Goal: Task Accomplishment & Management: Manage account settings

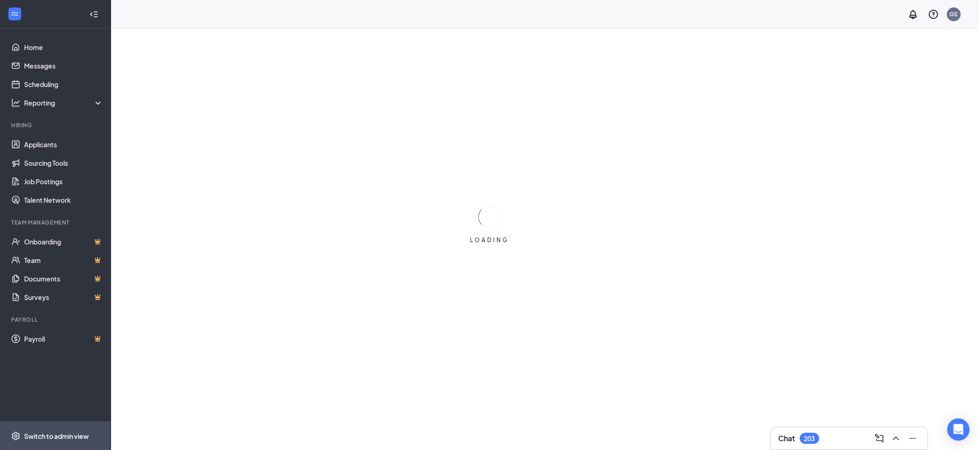
click at [58, 433] on div "Switch to admin view" at bounding box center [56, 435] width 65 height 9
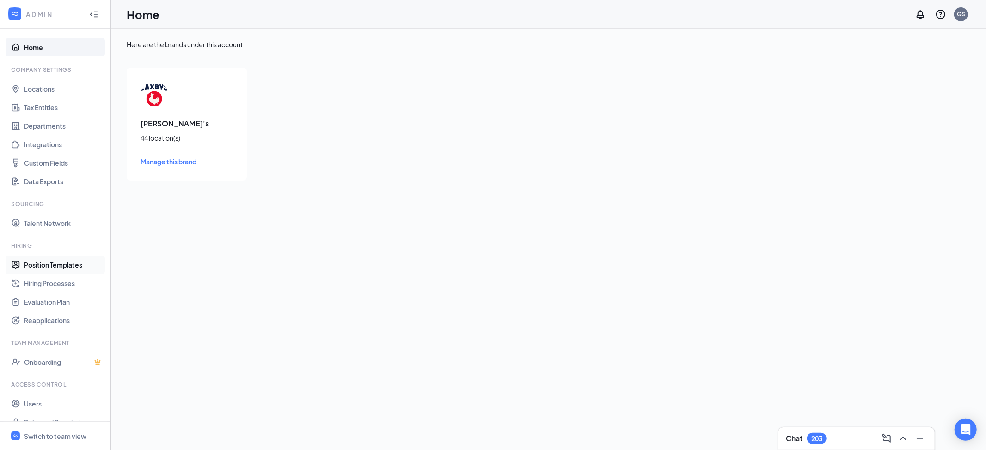
click at [56, 260] on link "Position Templates" at bounding box center [63, 264] width 79 height 18
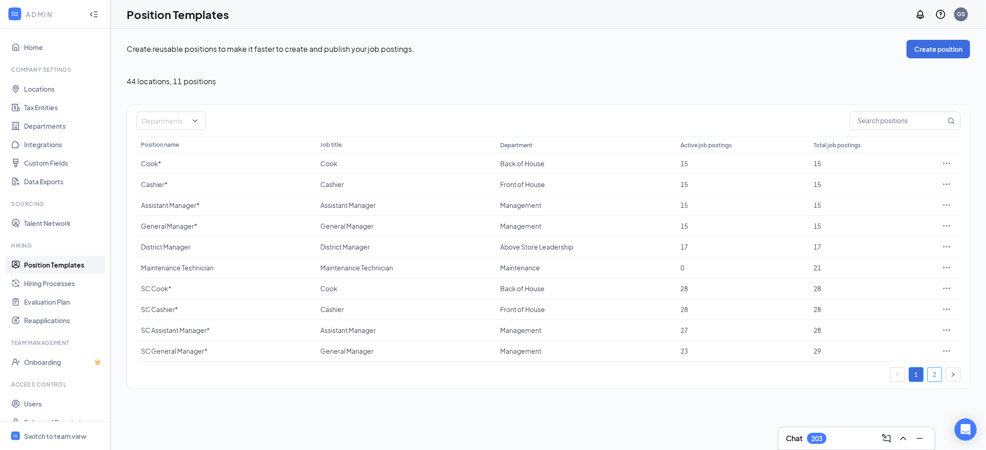
click at [936, 372] on link "2" at bounding box center [935, 374] width 14 height 14
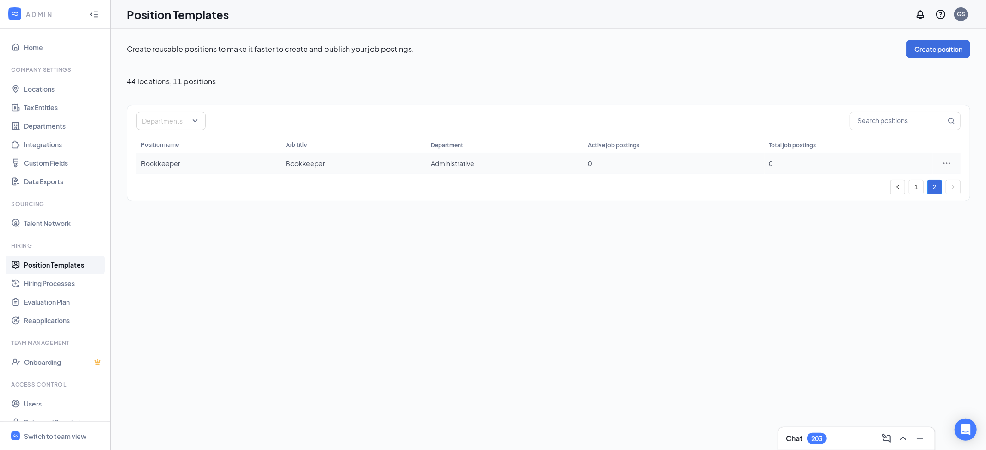
click at [948, 166] on icon "Ellipses" at bounding box center [947, 163] width 9 height 9
click at [913, 174] on li "Edit" at bounding box center [905, 182] width 94 height 21
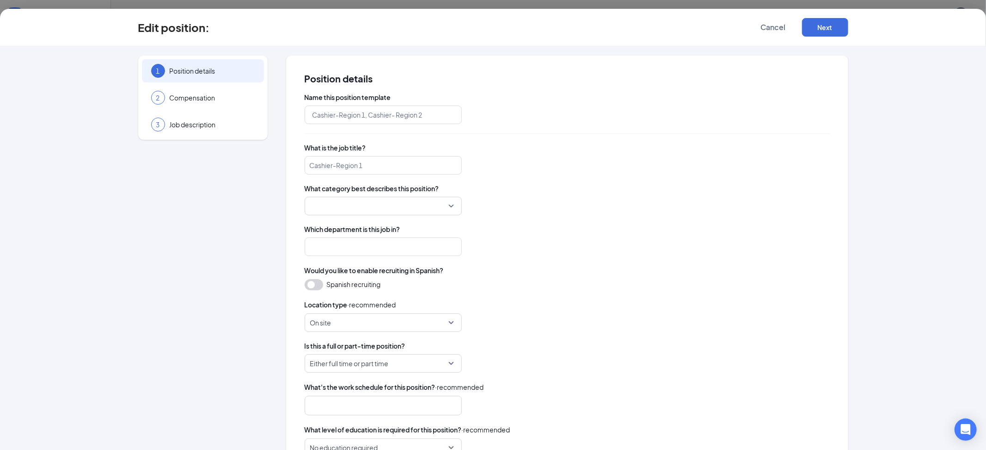
type input "Bookkeeper"
type input "Administrative"
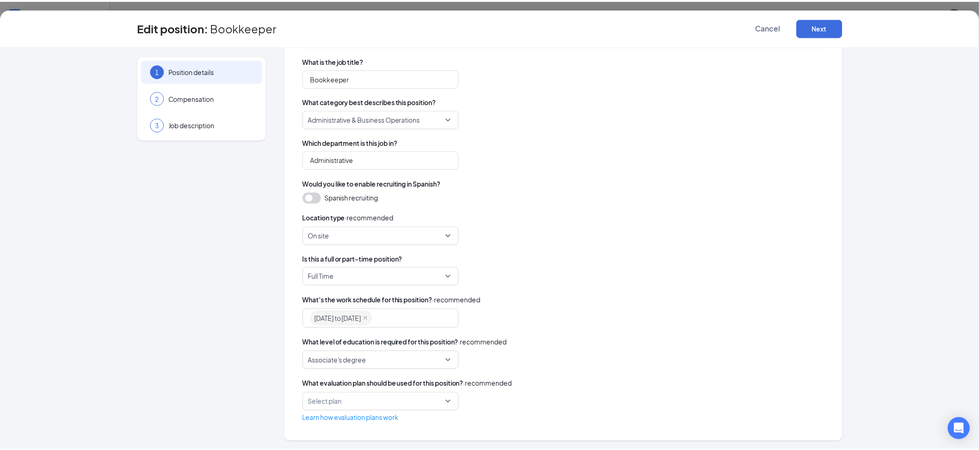
scroll to position [88, 0]
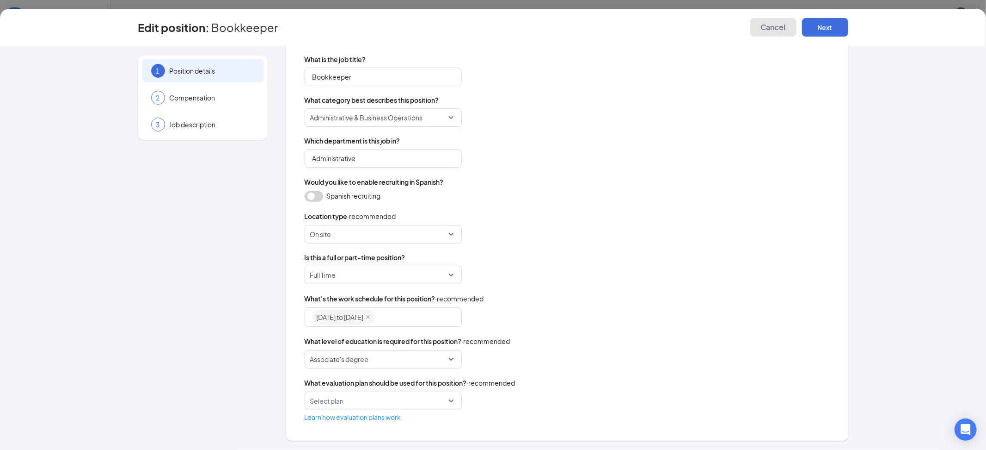
click at [765, 28] on span "Cancel" at bounding box center [773, 27] width 25 height 9
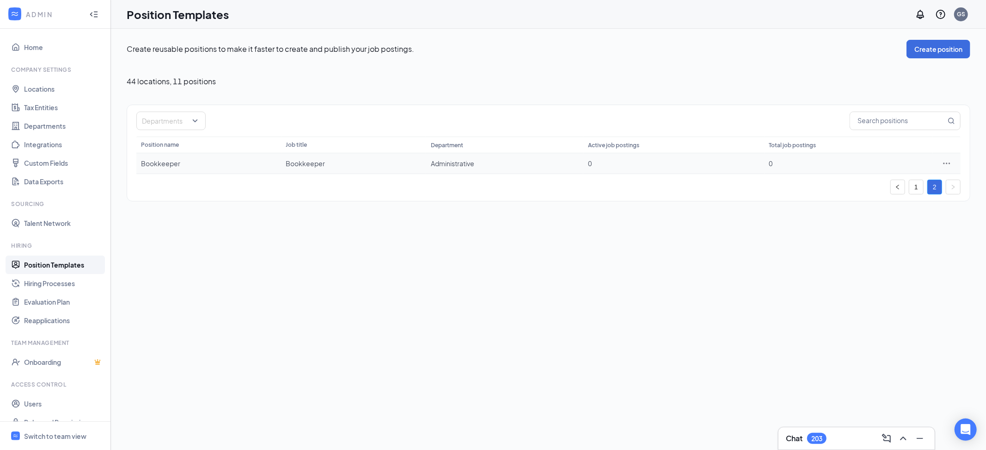
click at [951, 163] on icon "Ellipses" at bounding box center [947, 163] width 9 height 9
drag, startPoint x: 333, startPoint y: 401, endPoint x: 117, endPoint y: 408, distance: 215.6
click at [328, 401] on div "Create reusable positions to make it faster to create and publish your job post…" at bounding box center [548, 239] width 875 height 421
click at [37, 405] on link "Users" at bounding box center [63, 403] width 79 height 18
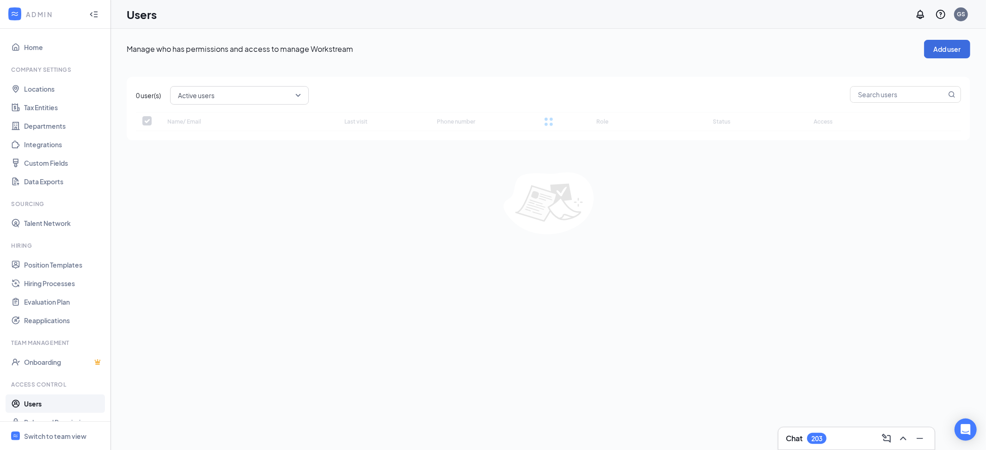
checkbox input "false"
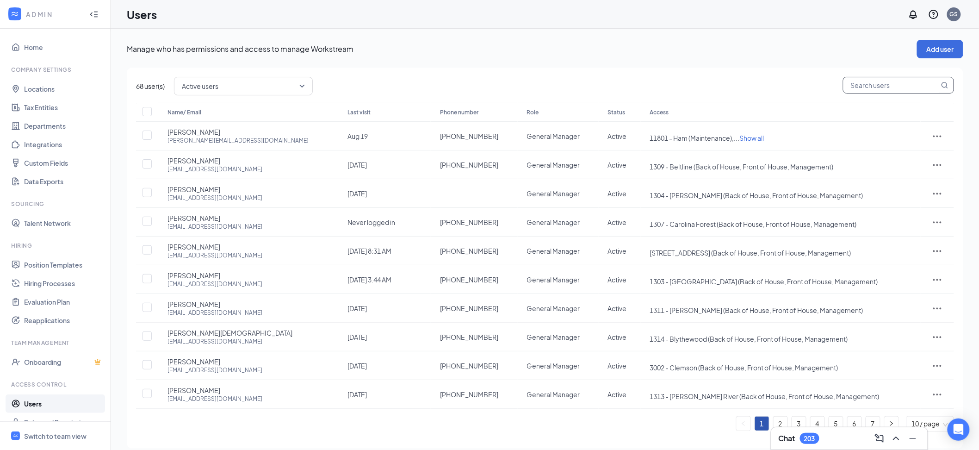
click at [872, 90] on input "text" at bounding box center [891, 85] width 96 height 16
type input "Heidi"
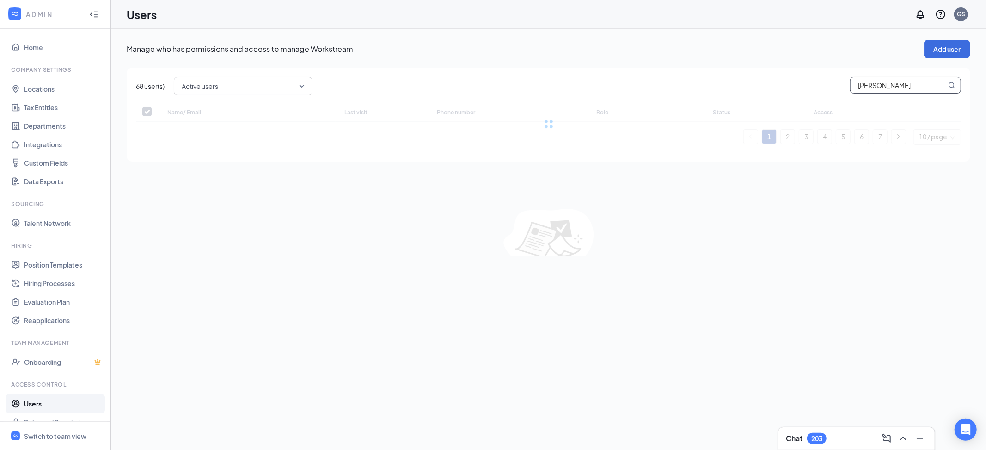
checkbox input "false"
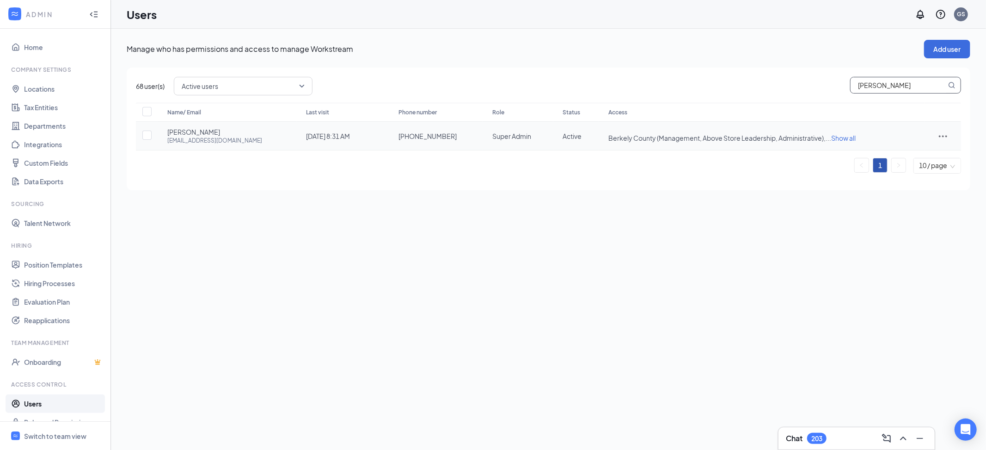
type input "Heidi"
click at [832, 141] on span "Show all" at bounding box center [844, 138] width 25 height 8
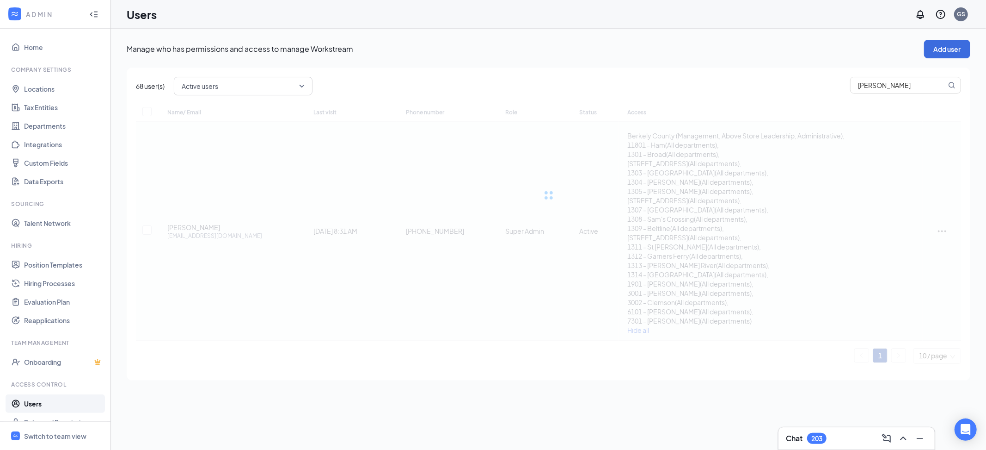
click at [937, 231] on div at bounding box center [549, 195] width 826 height 185
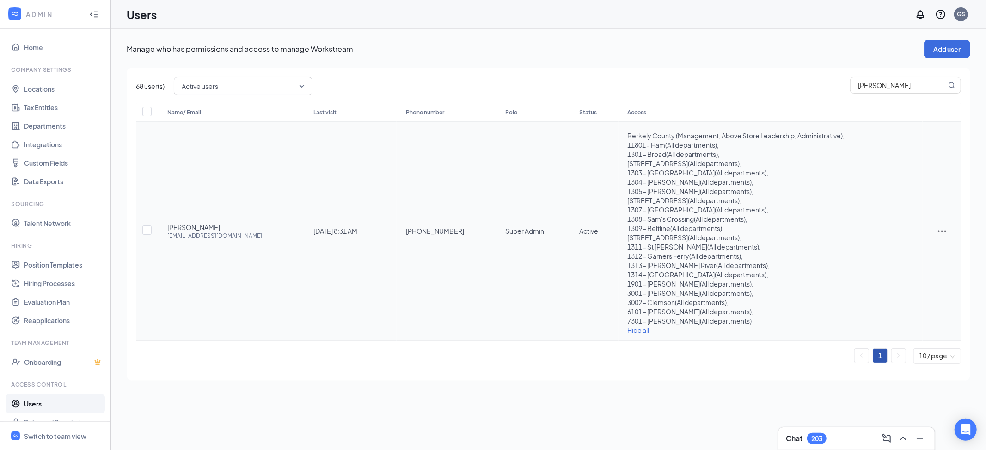
click at [939, 232] on icon "ActionsIcon" at bounding box center [942, 230] width 11 height 11
click at [981, 170] on div "Manage who has permissions and access to manage Workstream Add user 68 user(s) …" at bounding box center [548, 210] width 875 height 363
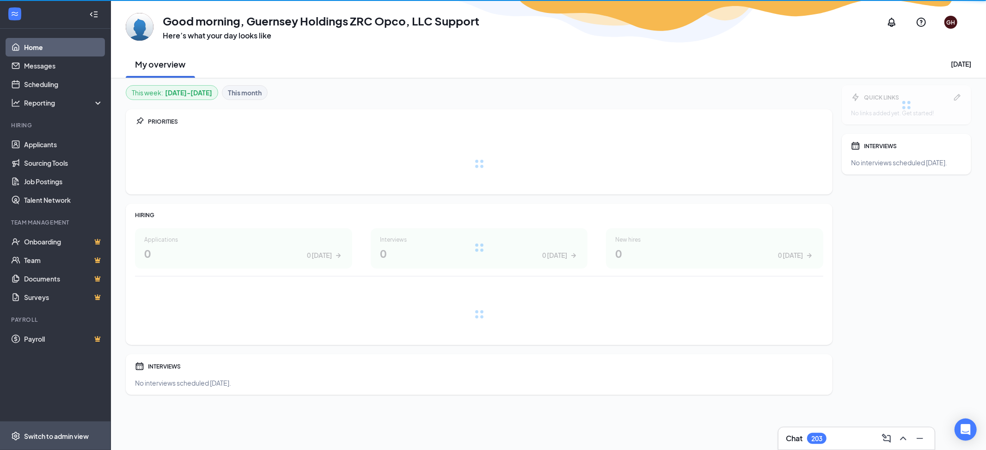
click at [70, 432] on div "Switch to admin view" at bounding box center [56, 435] width 65 height 9
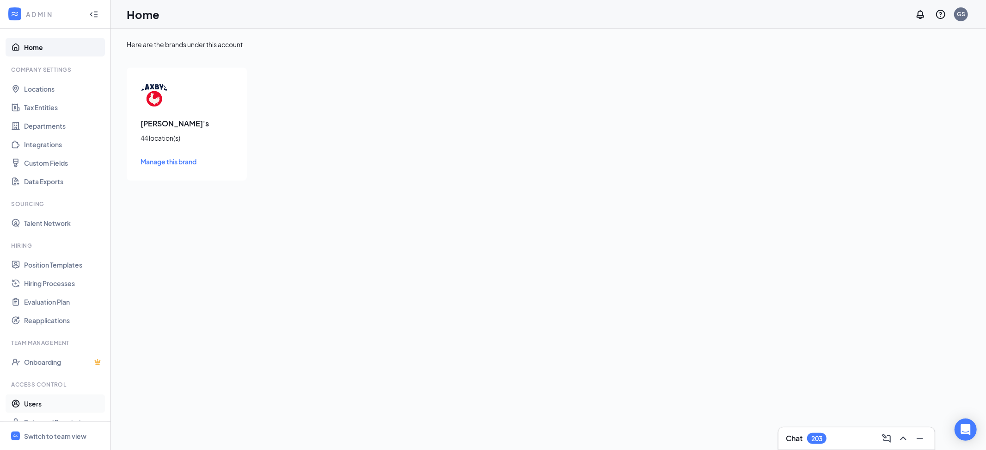
click at [47, 398] on link "Users" at bounding box center [63, 403] width 79 height 18
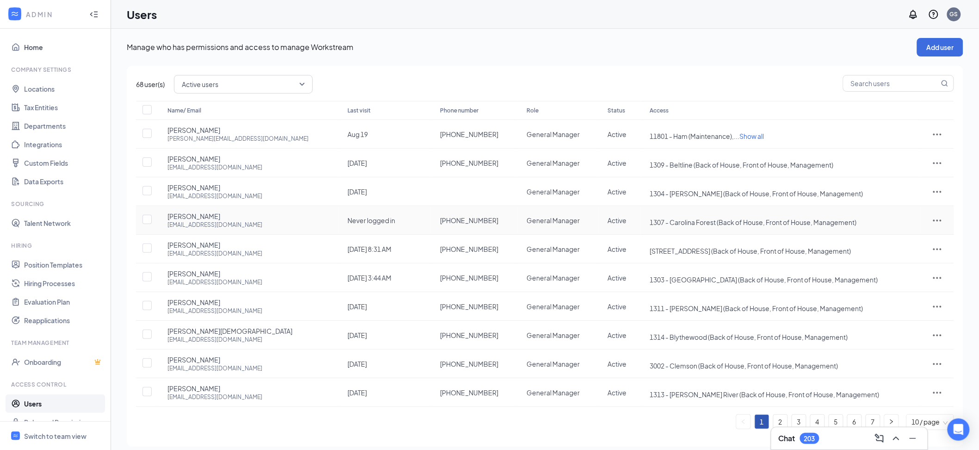
scroll to position [10, 0]
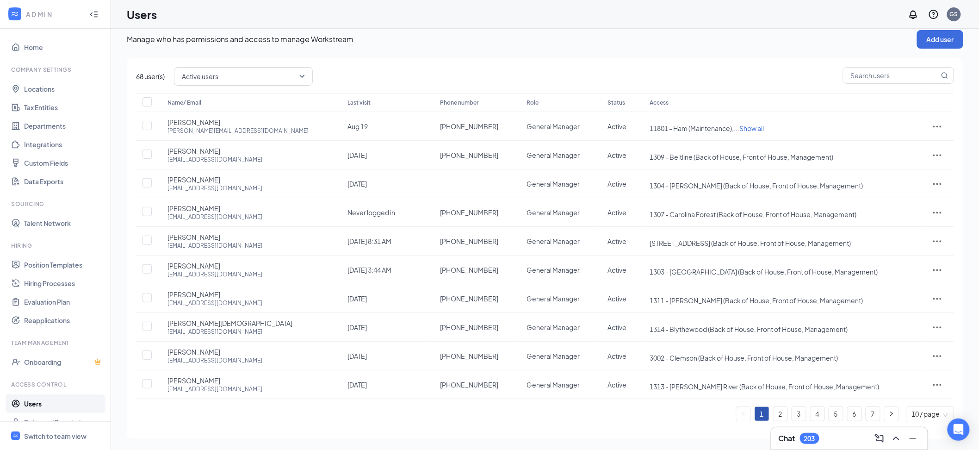
click at [662, 103] on th "Access" at bounding box center [781, 102] width 280 height 19
click at [652, 104] on th "Access" at bounding box center [781, 102] width 280 height 19
click at [527, 101] on div "Role" at bounding box center [558, 102] width 62 height 11
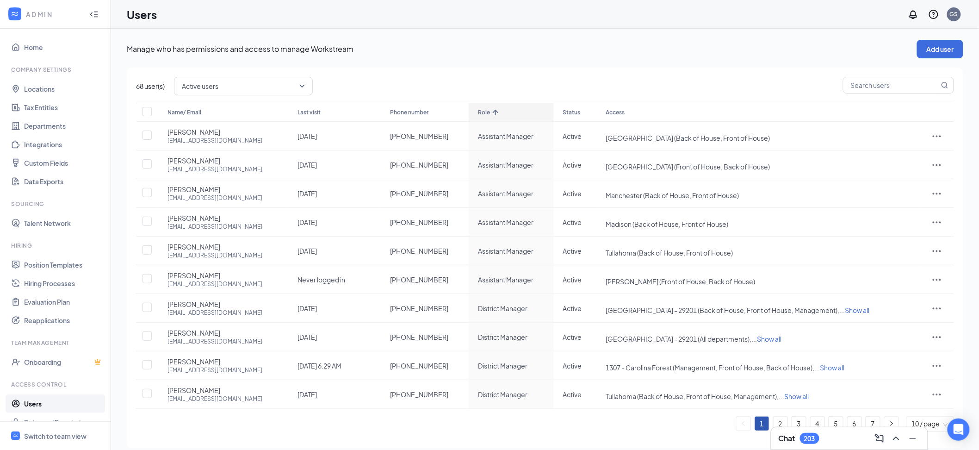
click at [490, 113] on icon "ArrowUp" at bounding box center [495, 112] width 11 height 11
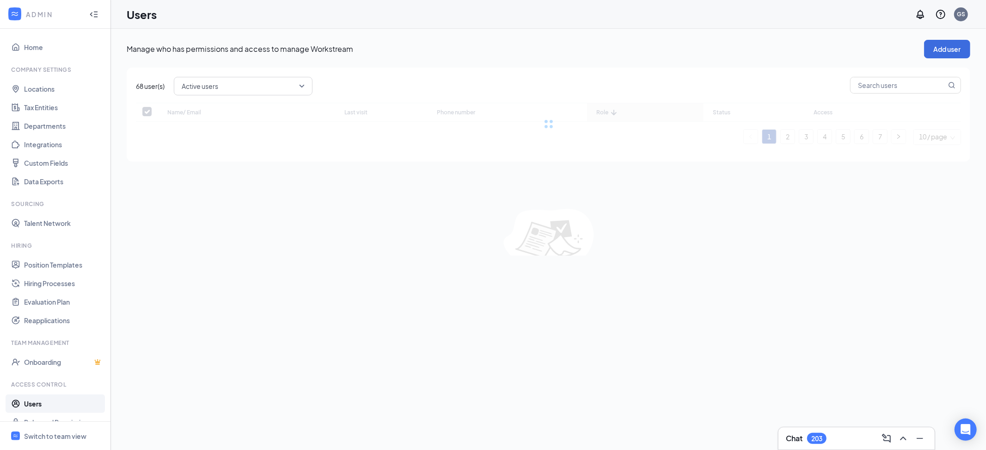
checkbox input "false"
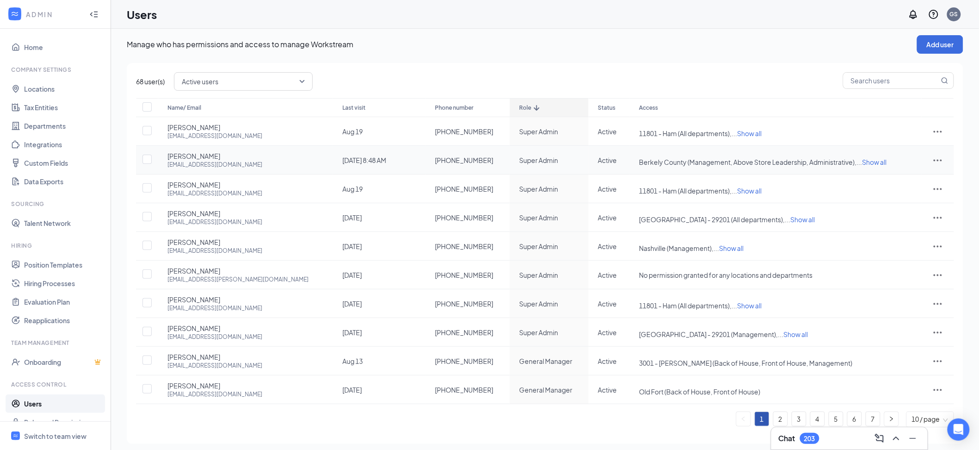
scroll to position [10, 0]
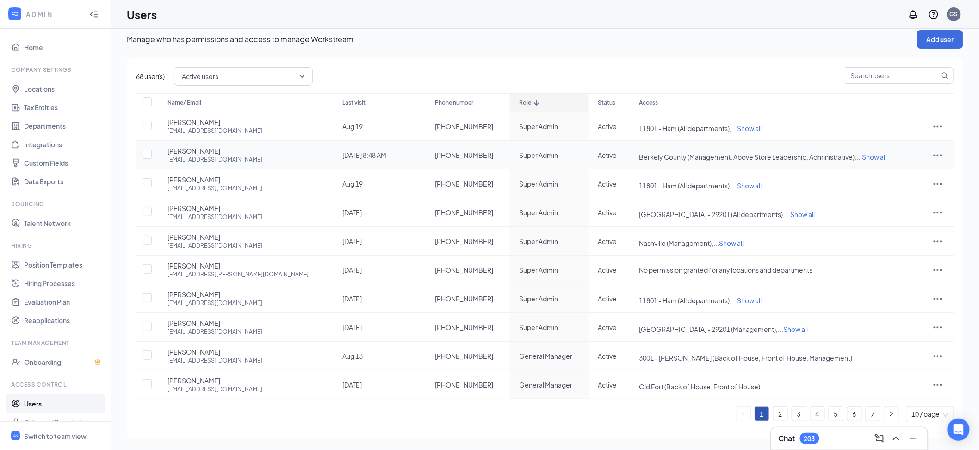
click at [862, 154] on span "Show all" at bounding box center [874, 157] width 25 height 8
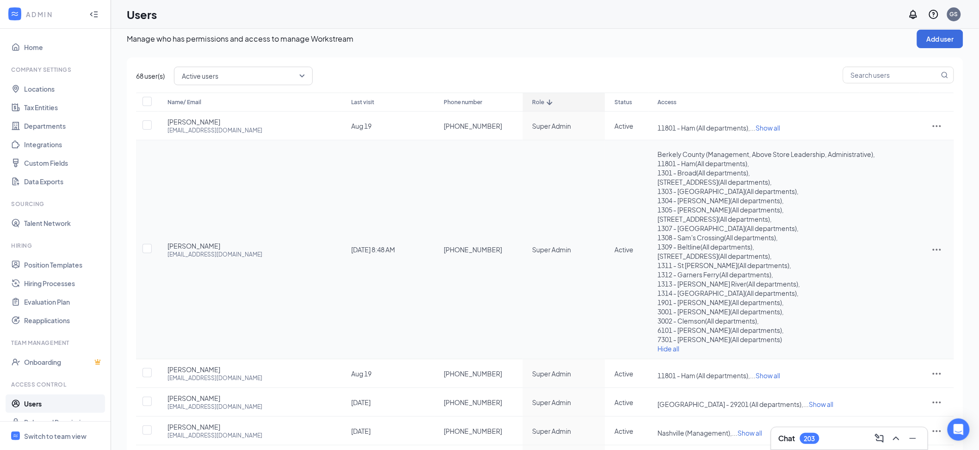
scroll to position [14, 0]
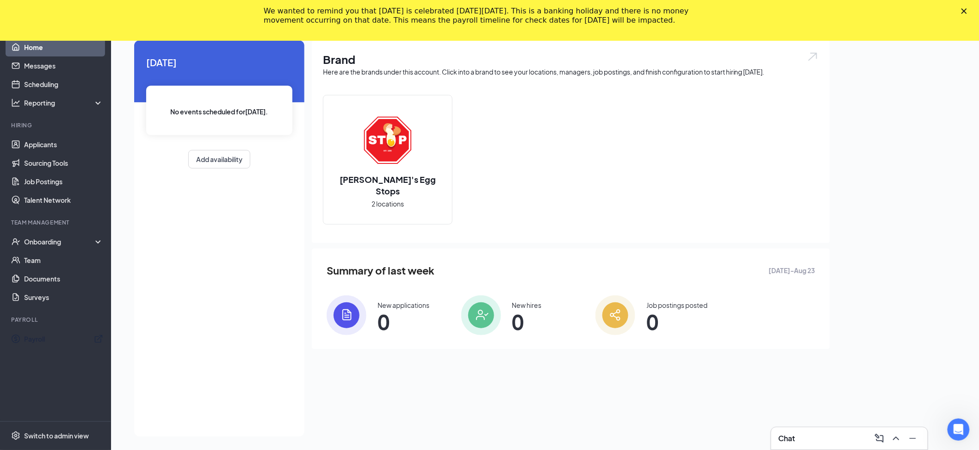
scroll to position [60, 0]
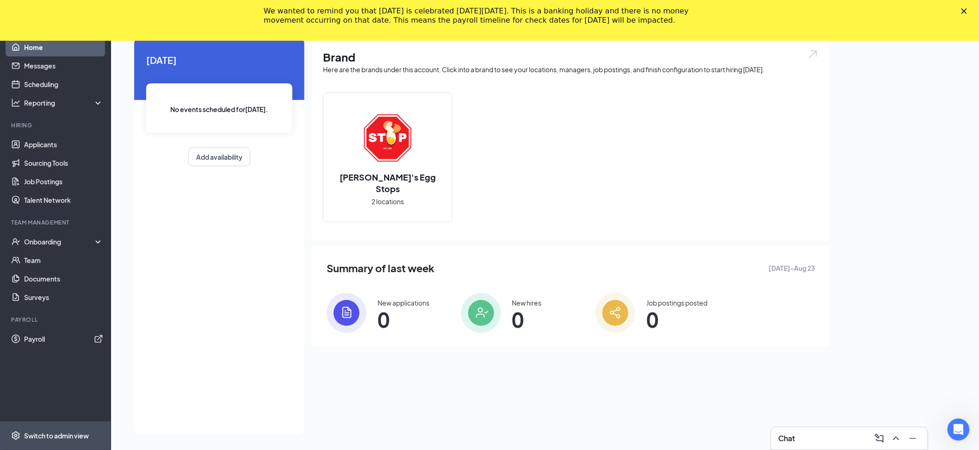
click at [61, 435] on div "Switch to admin view" at bounding box center [56, 435] width 65 height 9
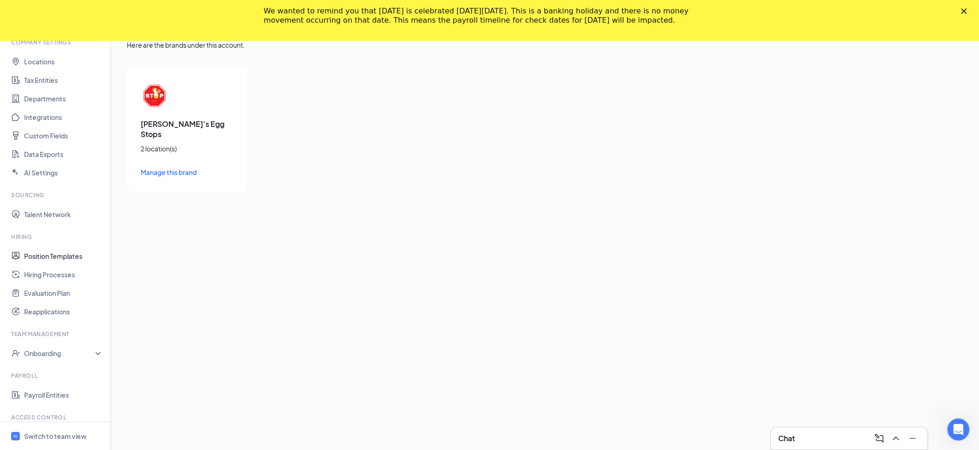
scroll to position [74, 0]
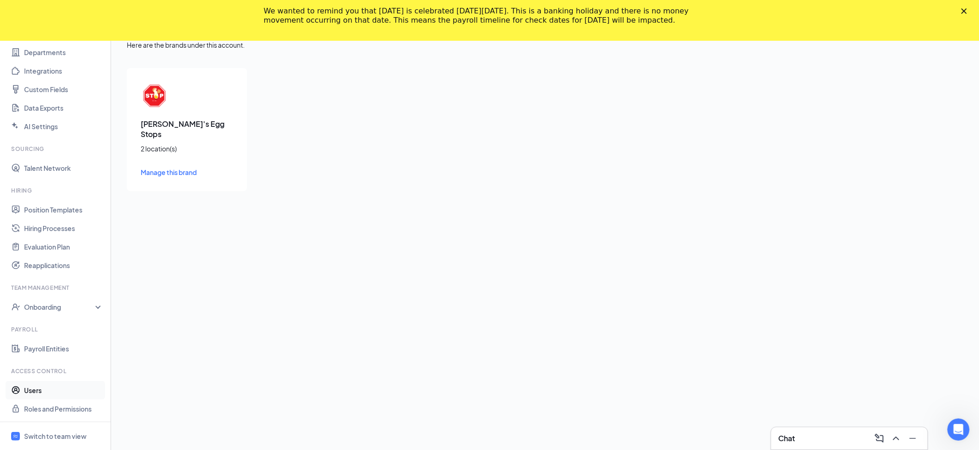
click at [24, 389] on link "Users" at bounding box center [63, 390] width 79 height 18
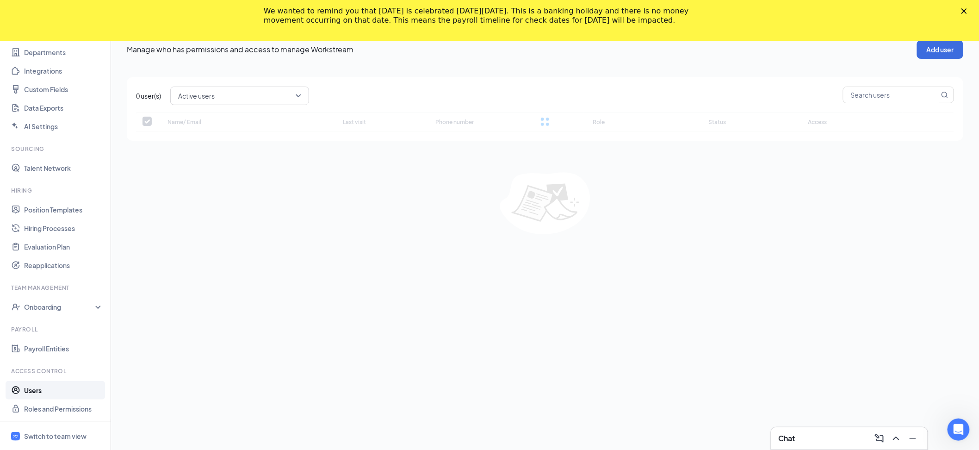
checkbox input "false"
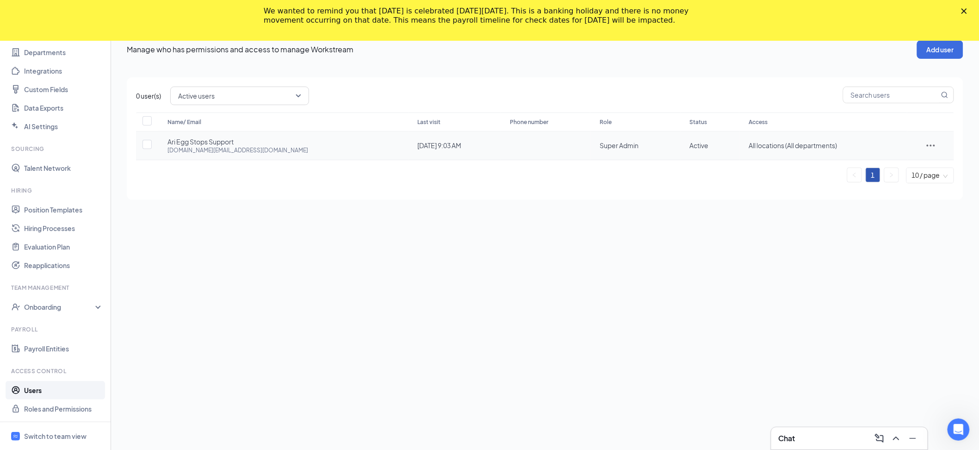
click at [927, 142] on icon "ActionsIcon" at bounding box center [930, 145] width 11 height 11
click at [907, 164] on span "Edit user" at bounding box center [908, 165] width 57 height 10
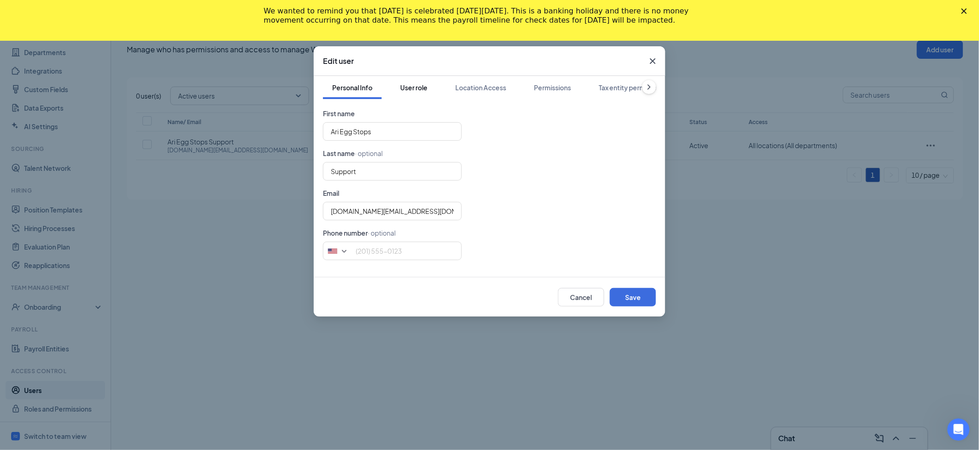
click at [419, 91] on div "User role" at bounding box center [413, 87] width 27 height 9
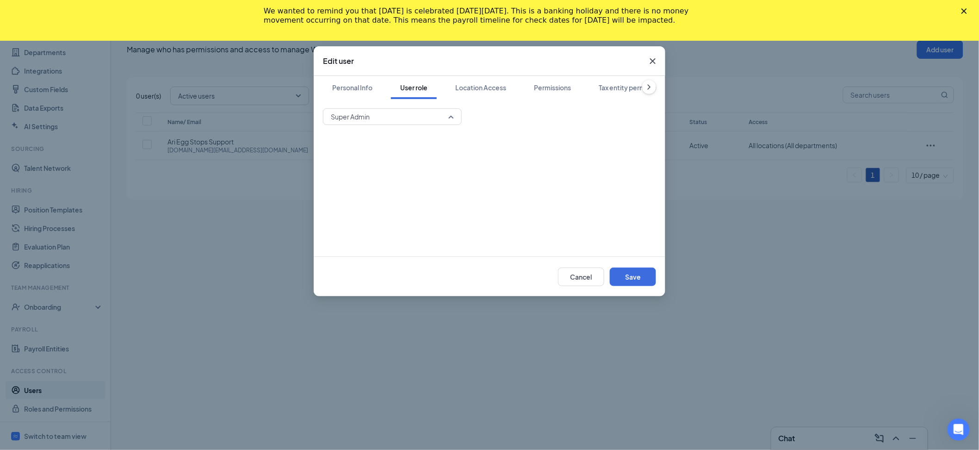
click at [415, 111] on span "Super Admin" at bounding box center [388, 117] width 115 height 14
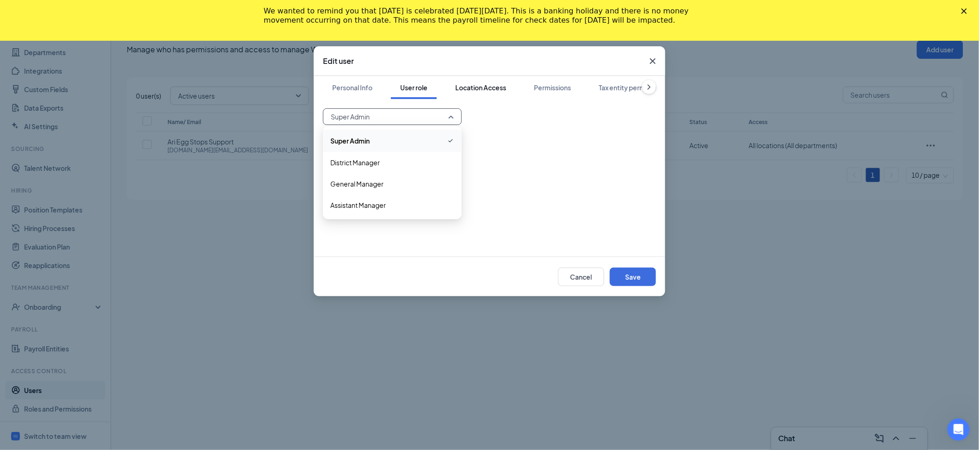
click at [480, 97] on button "Location Access" at bounding box center [480, 87] width 69 height 23
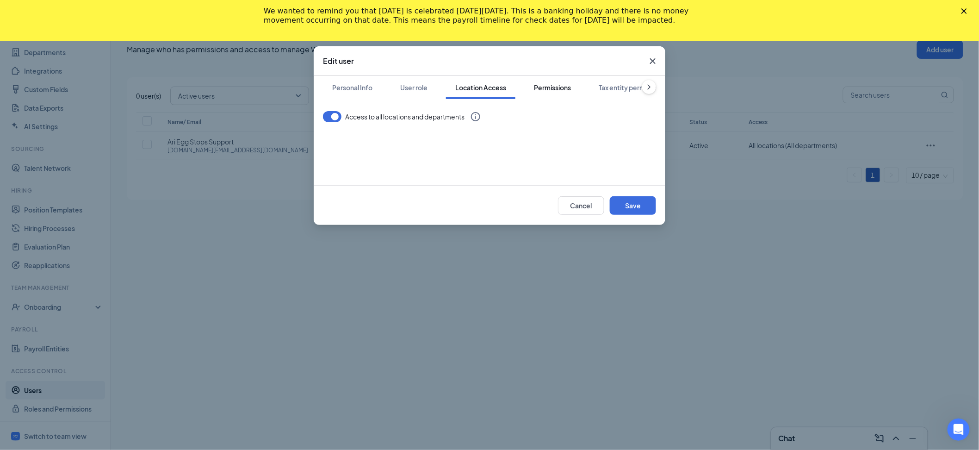
click at [565, 86] on div "Permissions" at bounding box center [552, 87] width 37 height 9
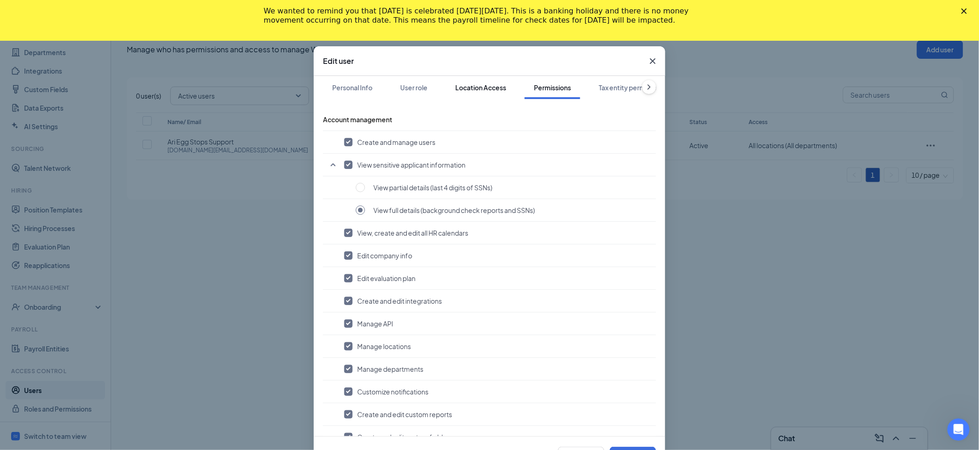
click at [469, 89] on div "Location Access" at bounding box center [480, 87] width 51 height 9
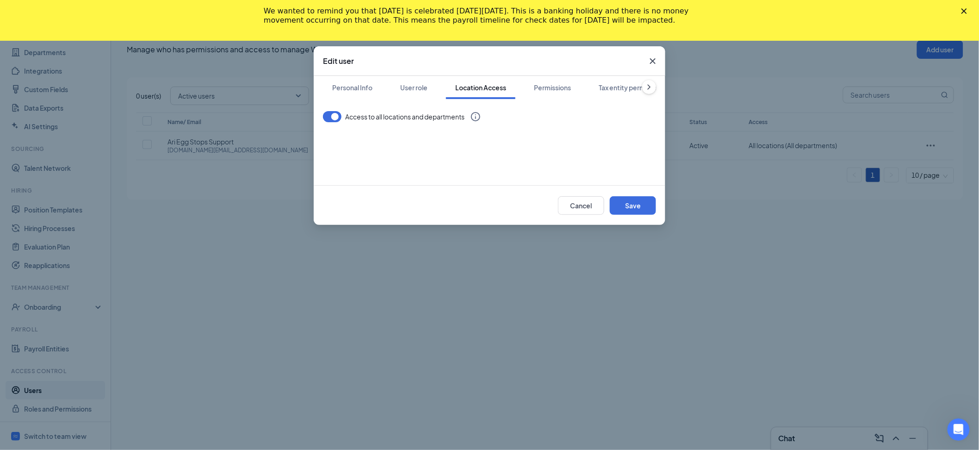
click at [816, 209] on div "Edit user Personal Info User role Location Access Permissions Tax entity permis…" at bounding box center [489, 225] width 979 height 450
click at [816, 207] on div "Edit user Personal Info User role Location Access Permissions Tax entity permis…" at bounding box center [489, 225] width 979 height 450
click at [654, 58] on icon "Cross" at bounding box center [652, 60] width 11 height 11
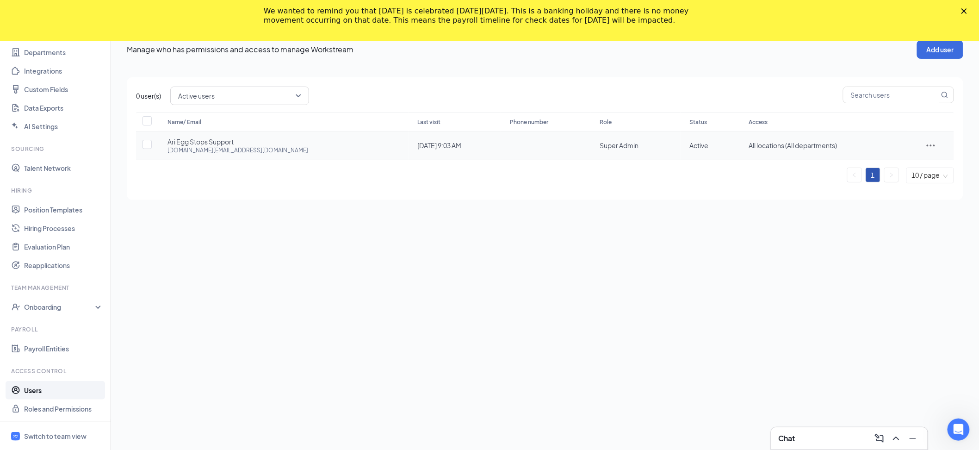
click at [931, 146] on icon "ActionsIcon" at bounding box center [930, 145] width 11 height 11
click at [923, 165] on span "Edit user" at bounding box center [908, 165] width 57 height 10
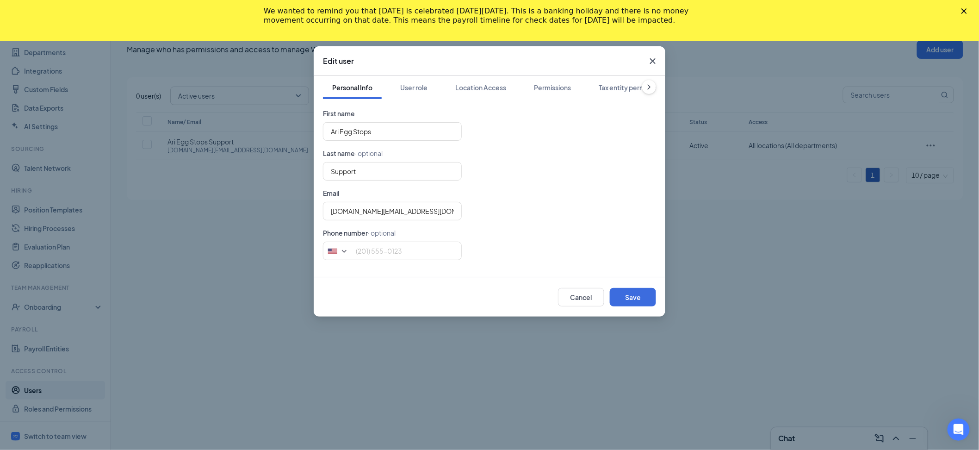
click at [657, 56] on icon "Cross" at bounding box center [652, 60] width 11 height 11
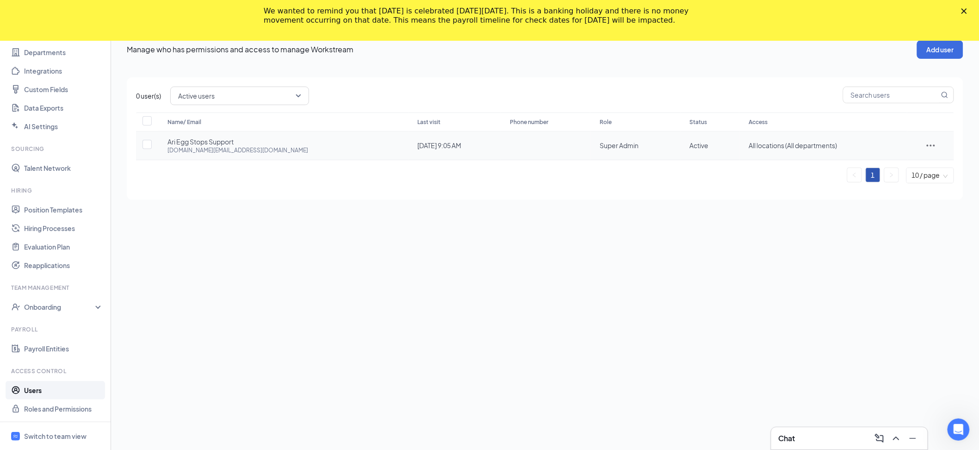
click at [926, 146] on icon "ActionsIcon" at bounding box center [930, 145] width 11 height 11
click at [911, 164] on span "Edit user" at bounding box center [908, 165] width 57 height 10
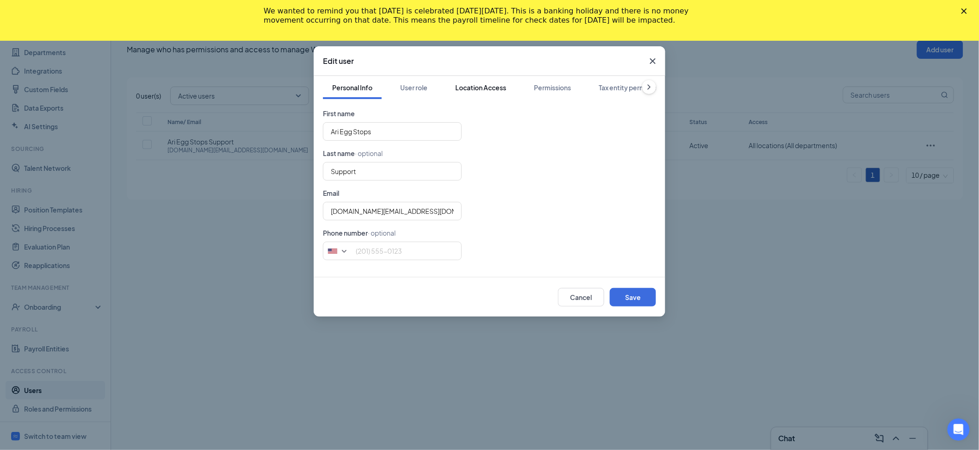
click at [470, 81] on button "Location Access" at bounding box center [480, 87] width 69 height 23
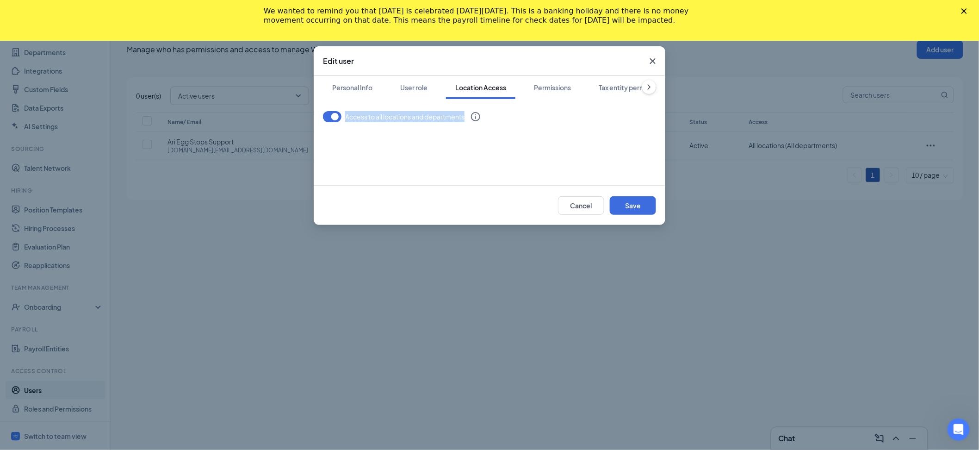
drag, startPoint x: 510, startPoint y: 118, endPoint x: 346, endPoint y: 115, distance: 163.8
click at [346, 115] on div "Access to all locations and departments" at bounding box center [489, 121] width 333 height 20
copy span "Access to all locations and departments"
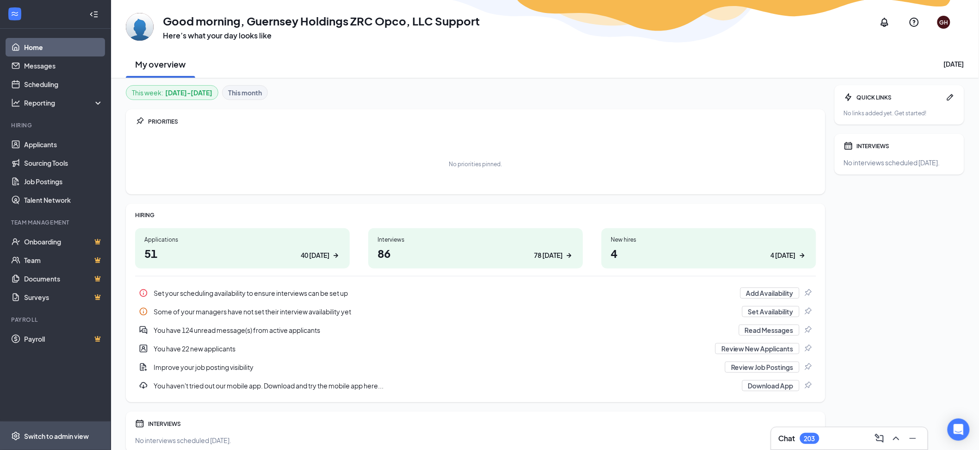
click at [26, 432] on div "Switch to admin view" at bounding box center [56, 435] width 65 height 9
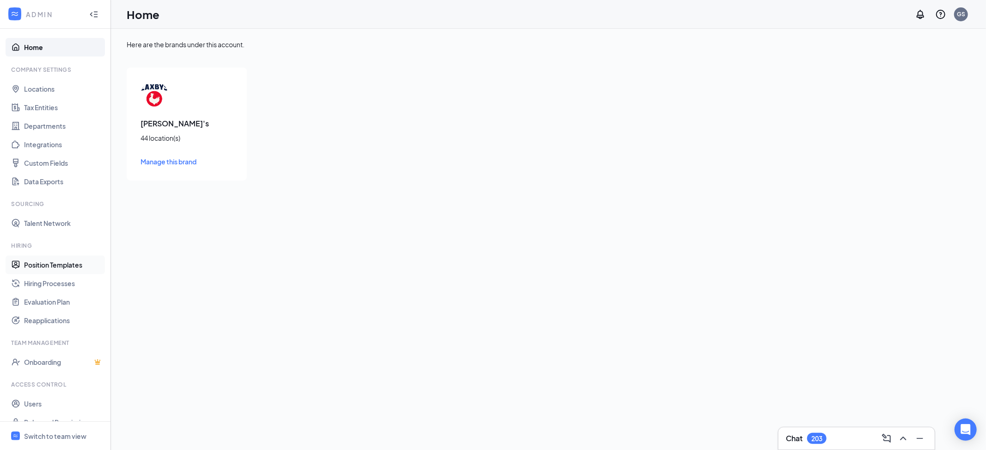
click at [72, 265] on link "Position Templates" at bounding box center [63, 264] width 79 height 18
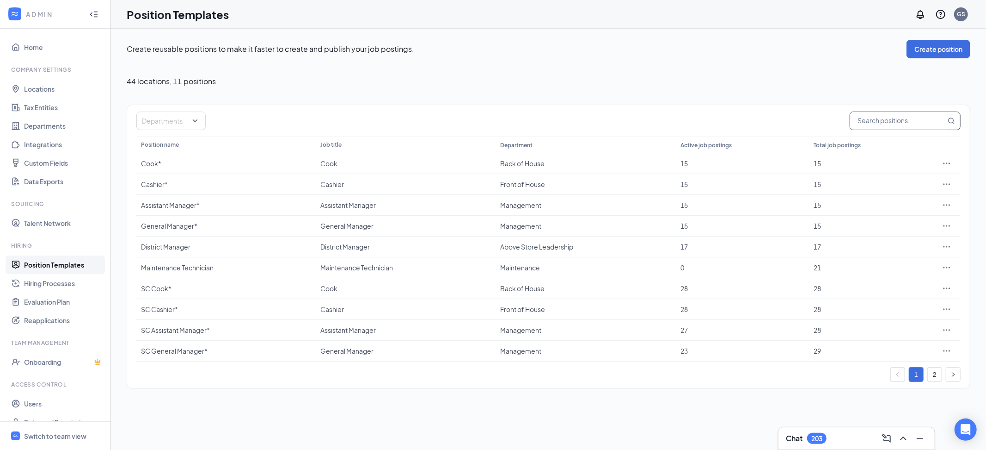
click at [881, 123] on input "text" at bounding box center [899, 121] width 96 height 18
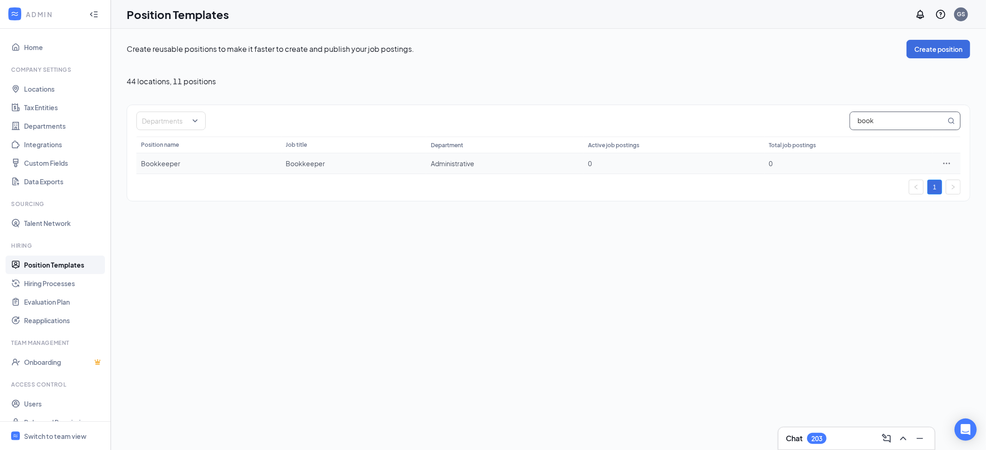
type input "book"
click at [948, 163] on icon "Ellipses" at bounding box center [947, 163] width 9 height 9
click at [882, 184] on span "Edit" at bounding box center [905, 182] width 80 height 10
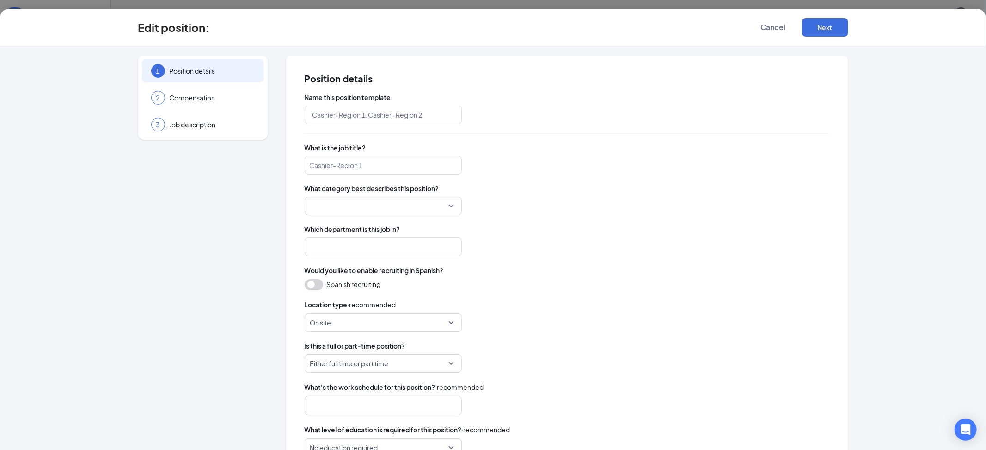
type input "Bookkeeper"
type input "Administrative"
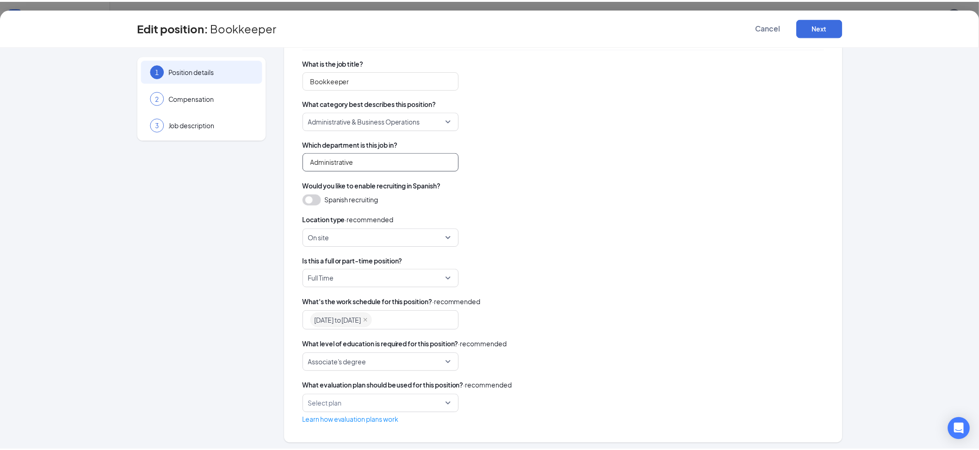
scroll to position [88, 0]
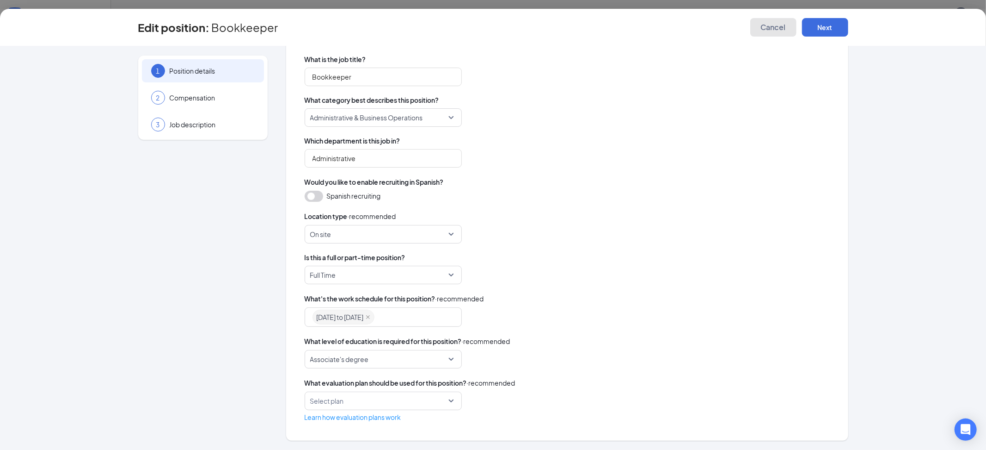
click at [770, 22] on button "Cancel" at bounding box center [774, 27] width 46 height 18
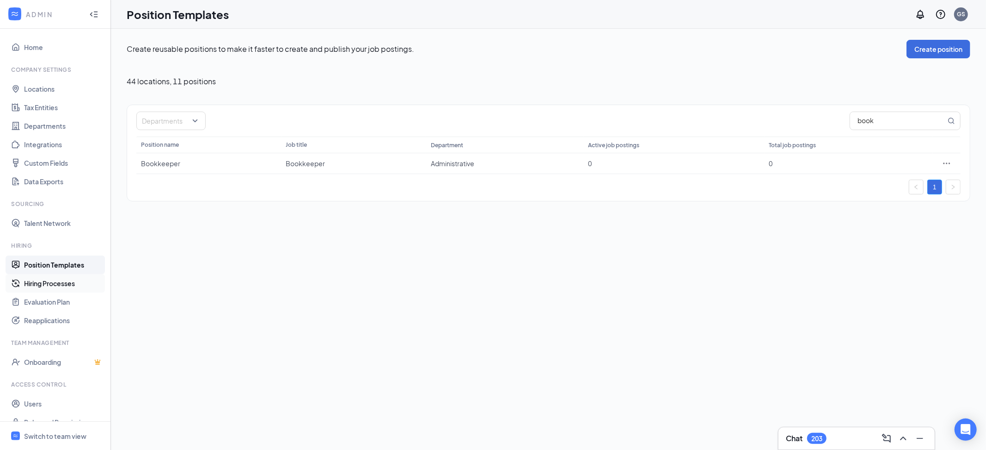
click at [28, 284] on link "Hiring Processes" at bounding box center [63, 283] width 79 height 18
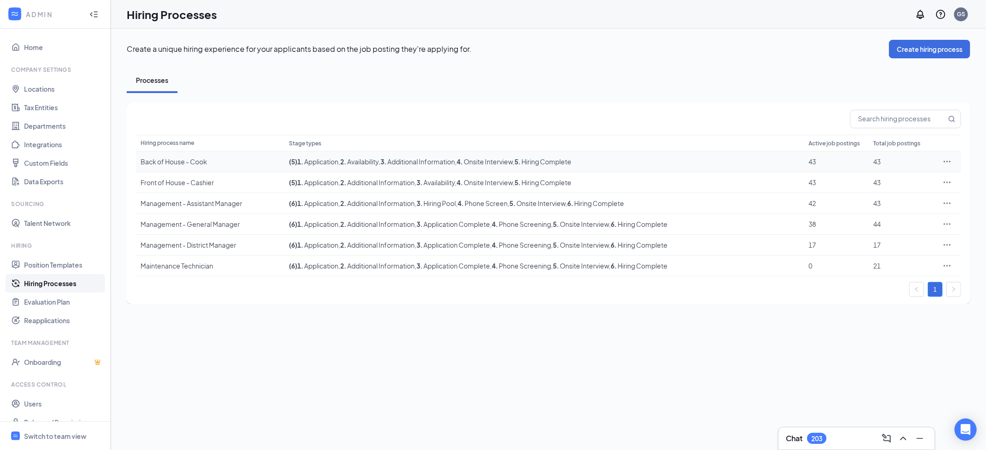
click at [950, 162] on icon "Ellipses" at bounding box center [947, 161] width 9 height 9
click at [914, 184] on span "Edit" at bounding box center [906, 180] width 80 height 10
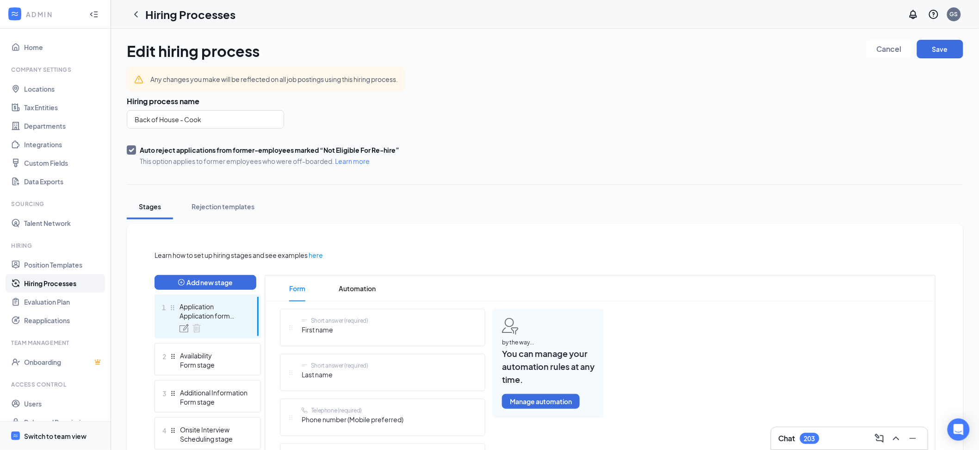
click at [59, 436] on div "Switch to team view" at bounding box center [55, 435] width 62 height 9
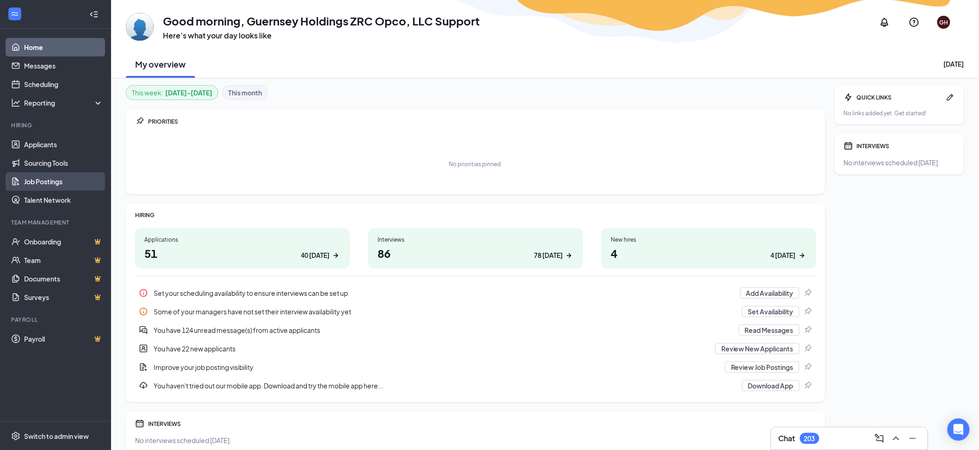
click at [35, 179] on link "Job Postings" at bounding box center [63, 181] width 79 height 18
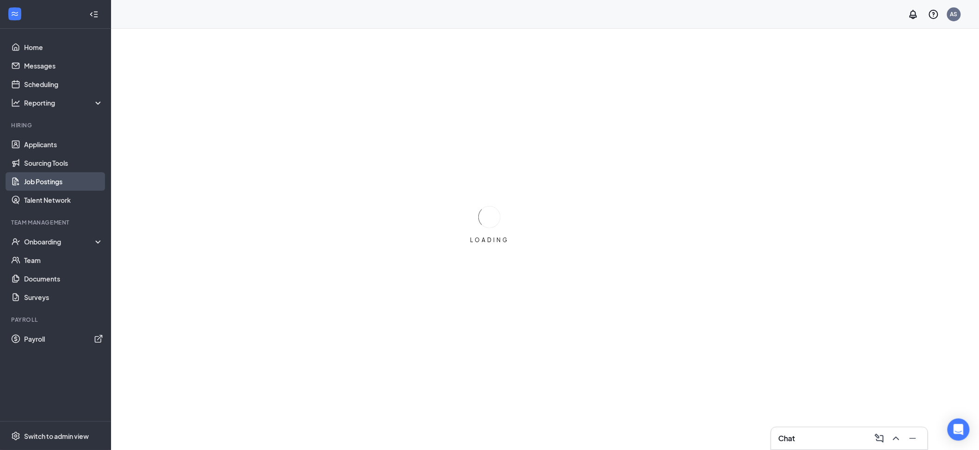
click at [44, 183] on link "Job Postings" at bounding box center [63, 181] width 79 height 18
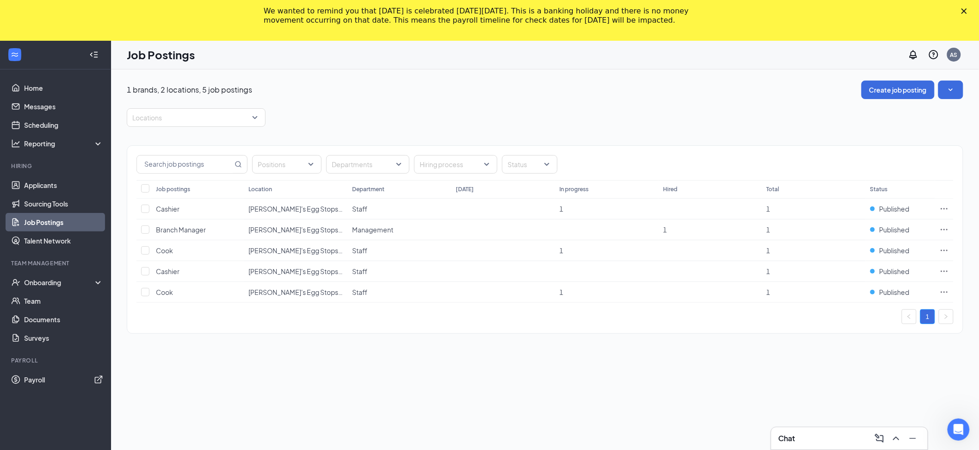
click at [877, 103] on div "1 brands, 2 locations, 5 job postings Create job posting Locations Positions De…" at bounding box center [545, 211] width 836 height 262
click at [881, 99] on div "1 brands, 2 locations, 5 job postings Create job posting Locations Positions De…" at bounding box center [545, 211] width 836 height 262
click at [886, 91] on button "Create job posting" at bounding box center [897, 89] width 73 height 18
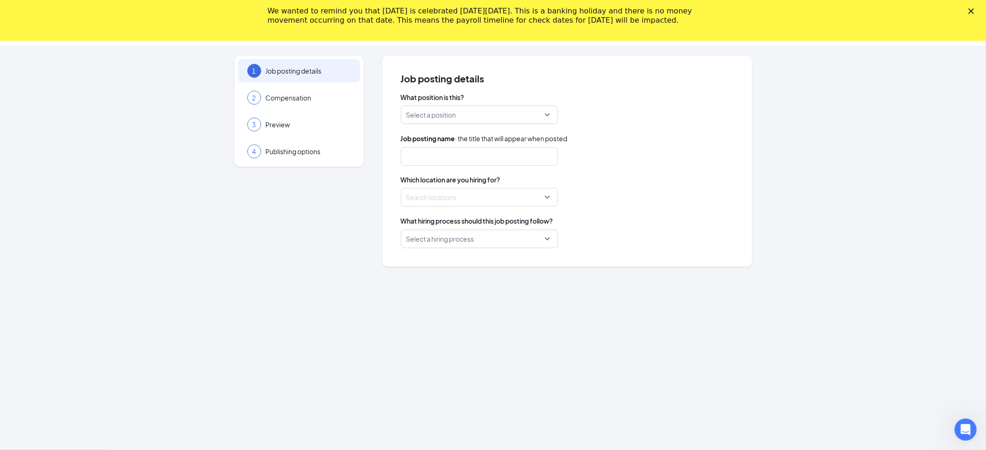
click at [506, 117] on input "search" at bounding box center [477, 115] width 140 height 18
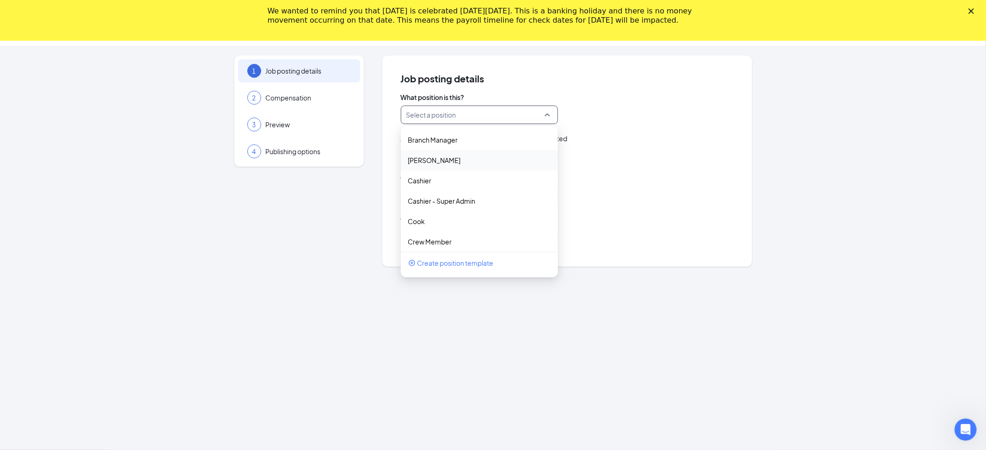
click at [485, 167] on div "[PERSON_NAME]" at bounding box center [479, 160] width 157 height 20
type input "[PERSON_NAME]"
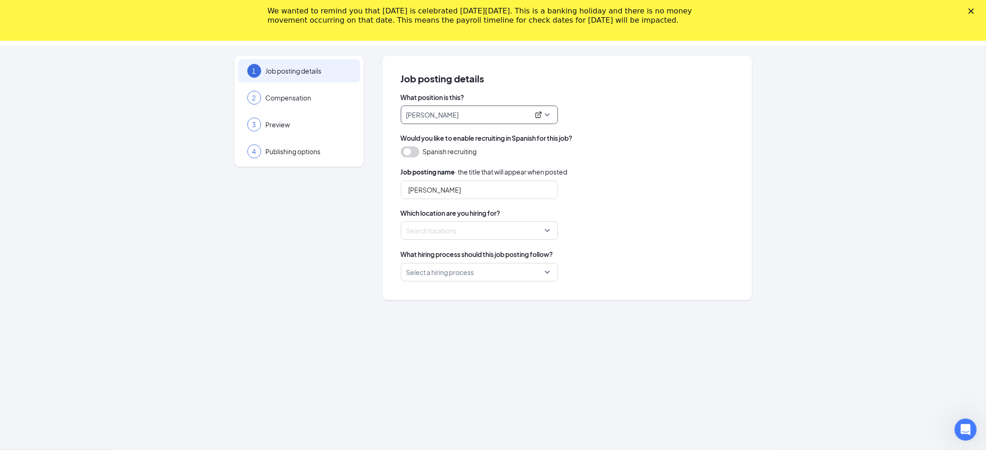
click at [493, 228] on div at bounding box center [477, 230] width 140 height 15
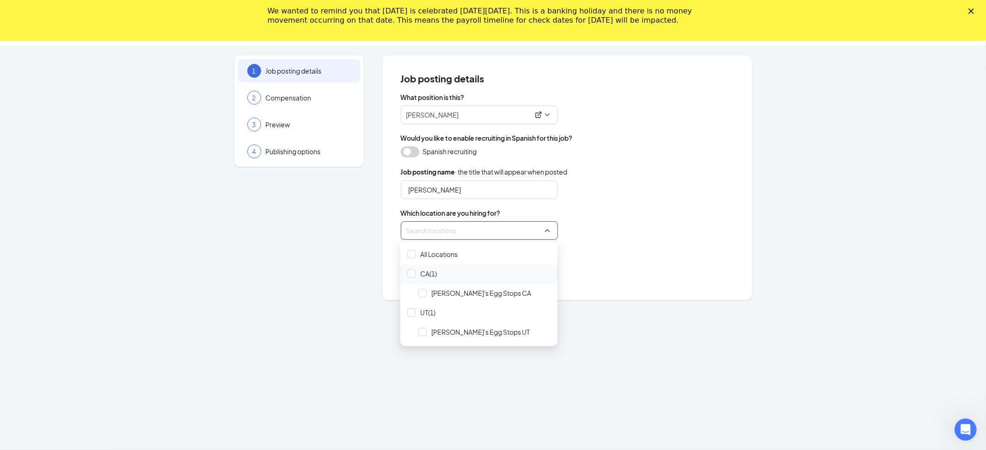
click at [473, 271] on span "CA(1)" at bounding box center [479, 274] width 150 height 18
click at [611, 240] on div "What position is this? [PERSON_NAME] 237672 242947 237668 Branch Manager [PERSO…" at bounding box center [567, 186] width 333 height 189
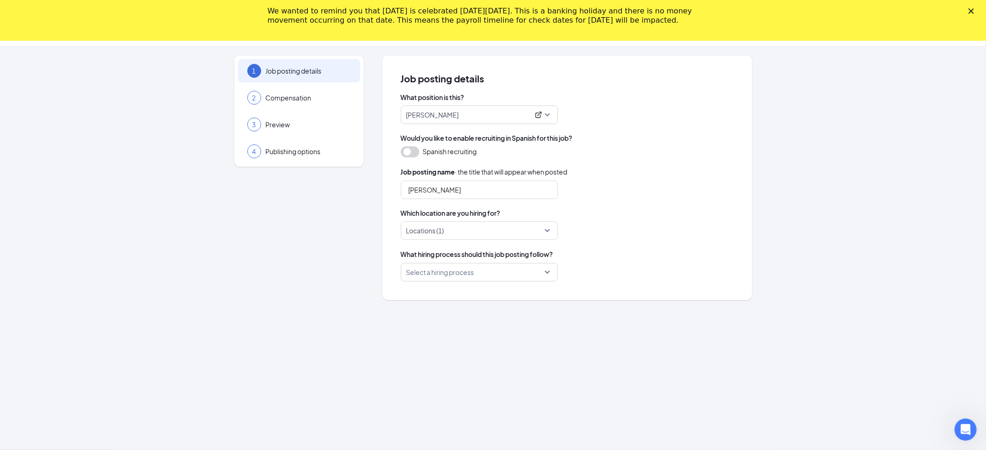
click at [516, 276] on input "search" at bounding box center [477, 272] width 140 height 18
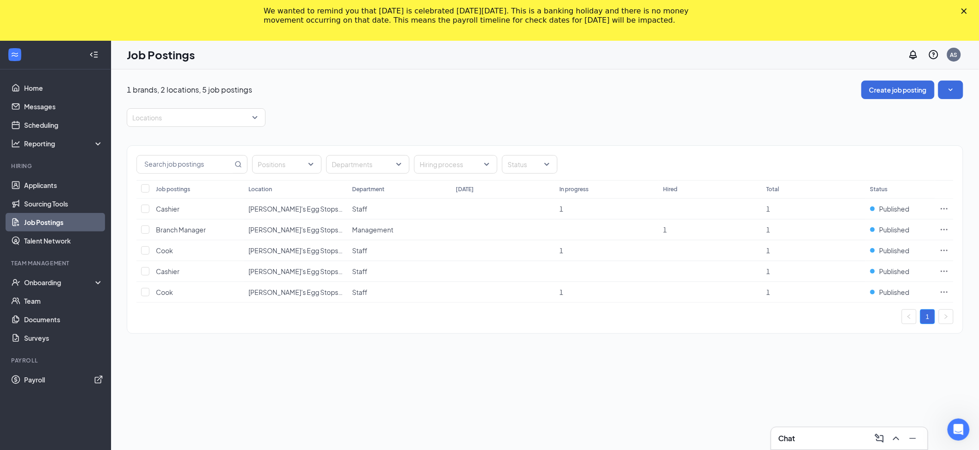
click at [62, 426] on ul "Home Messages Scheduling Reporting Hiring Applicants Sourcing Tools Job Posting…" at bounding box center [55, 265] width 111 height 392
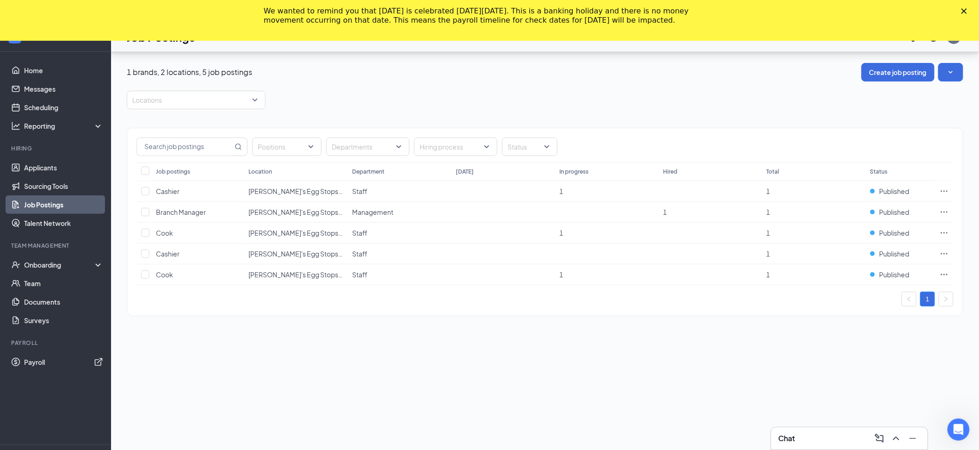
scroll to position [40, 0]
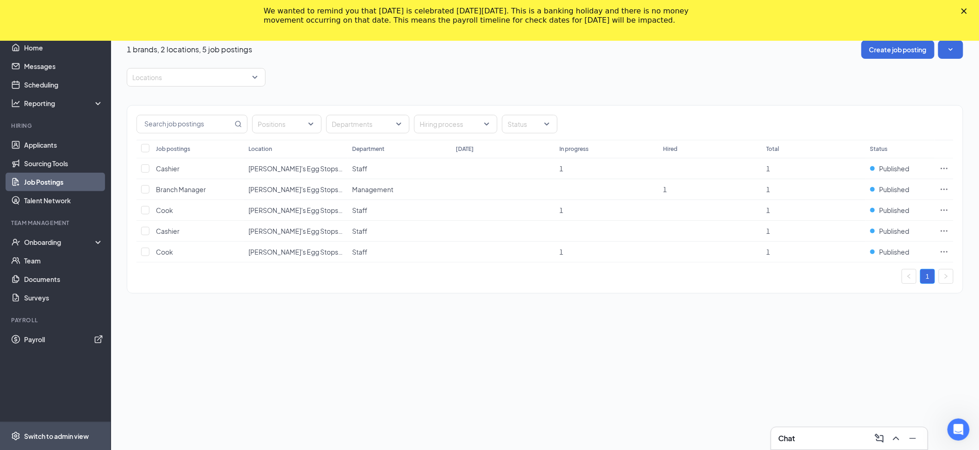
click at [61, 430] on span "Switch to admin view" at bounding box center [63, 436] width 79 height 28
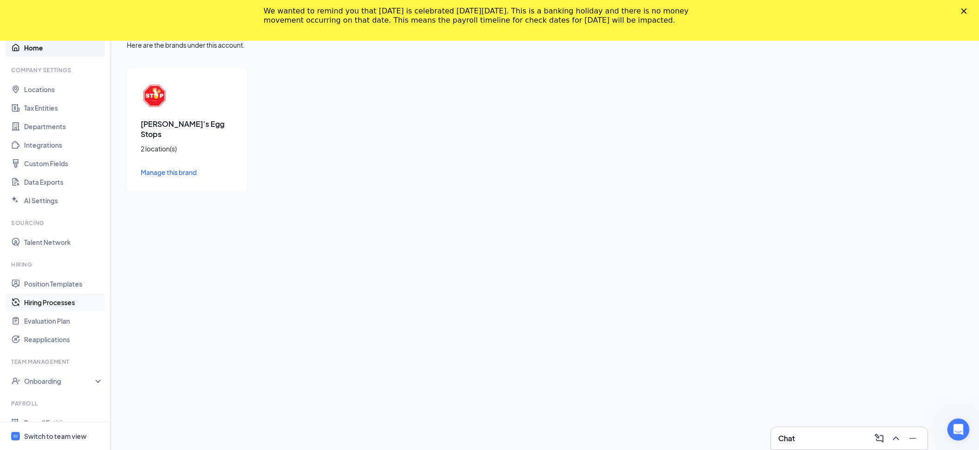
click at [58, 303] on link "Hiring Processes" at bounding box center [63, 302] width 79 height 18
